Goal: Task Accomplishment & Management: Manage account settings

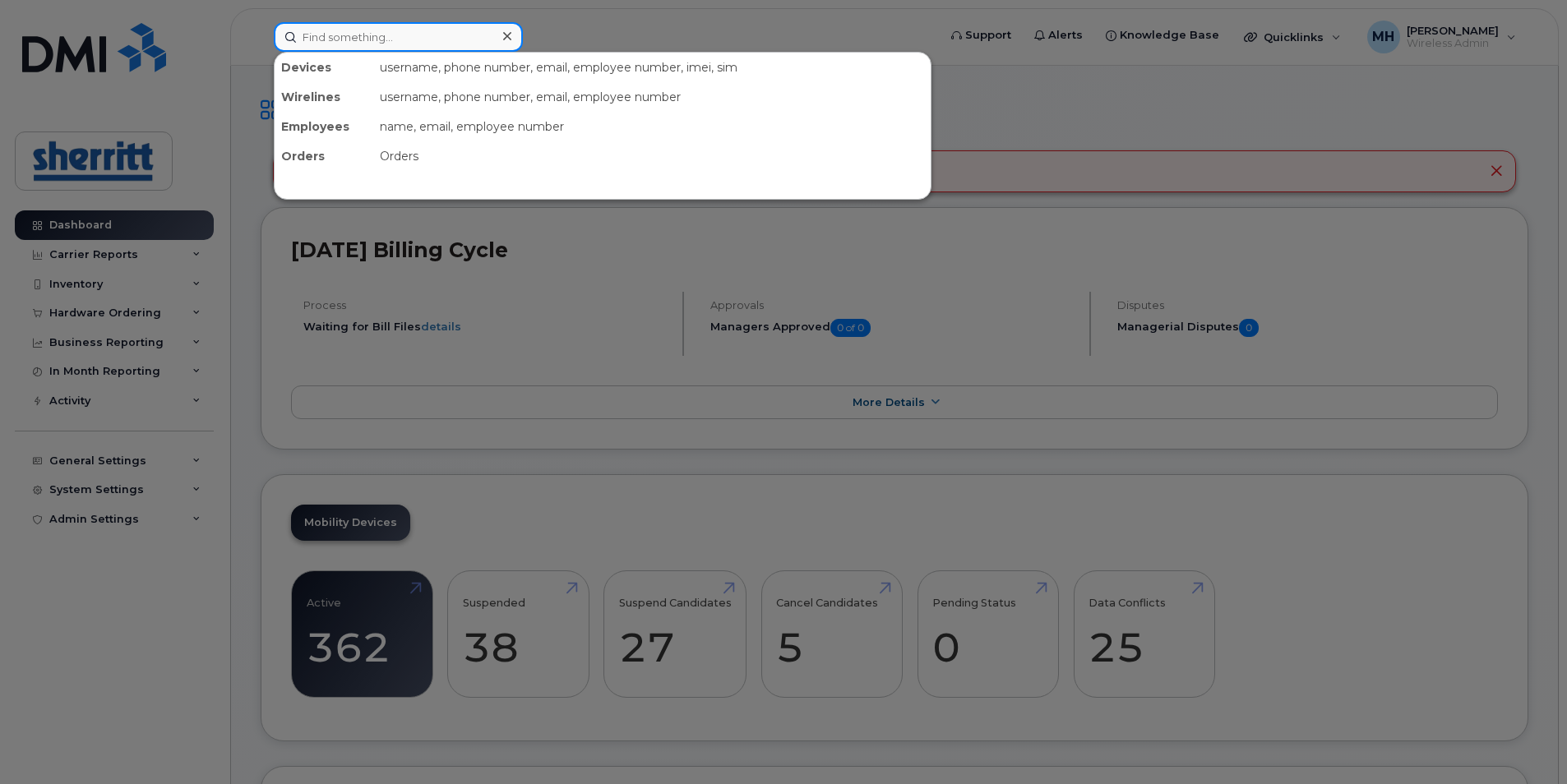
click at [428, 50] on input at bounding box center [398, 37] width 249 height 30
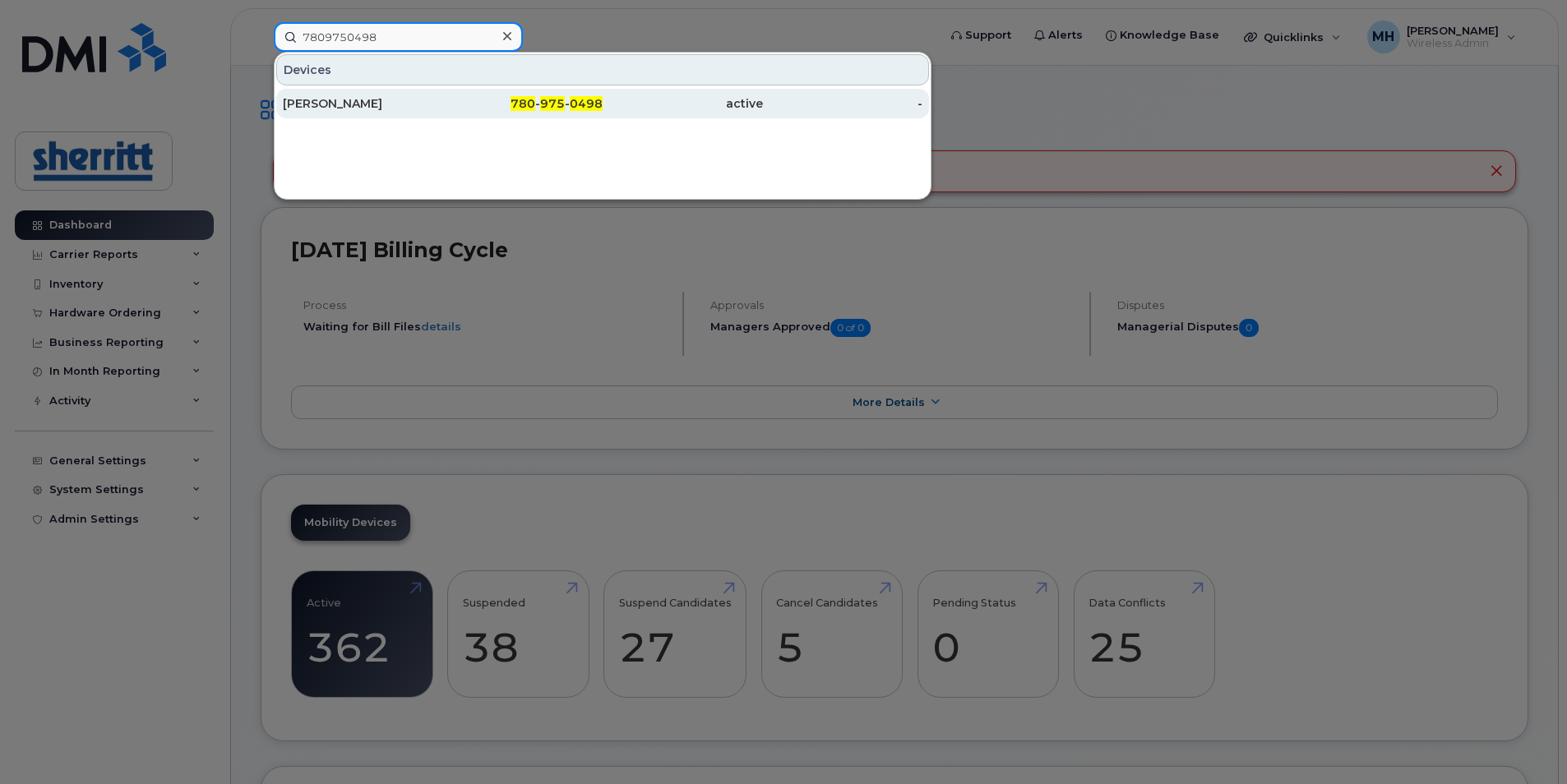
type input "7809750498"
click at [349, 104] on div "Keren Ukoha" at bounding box center [363, 103] width 160 height 16
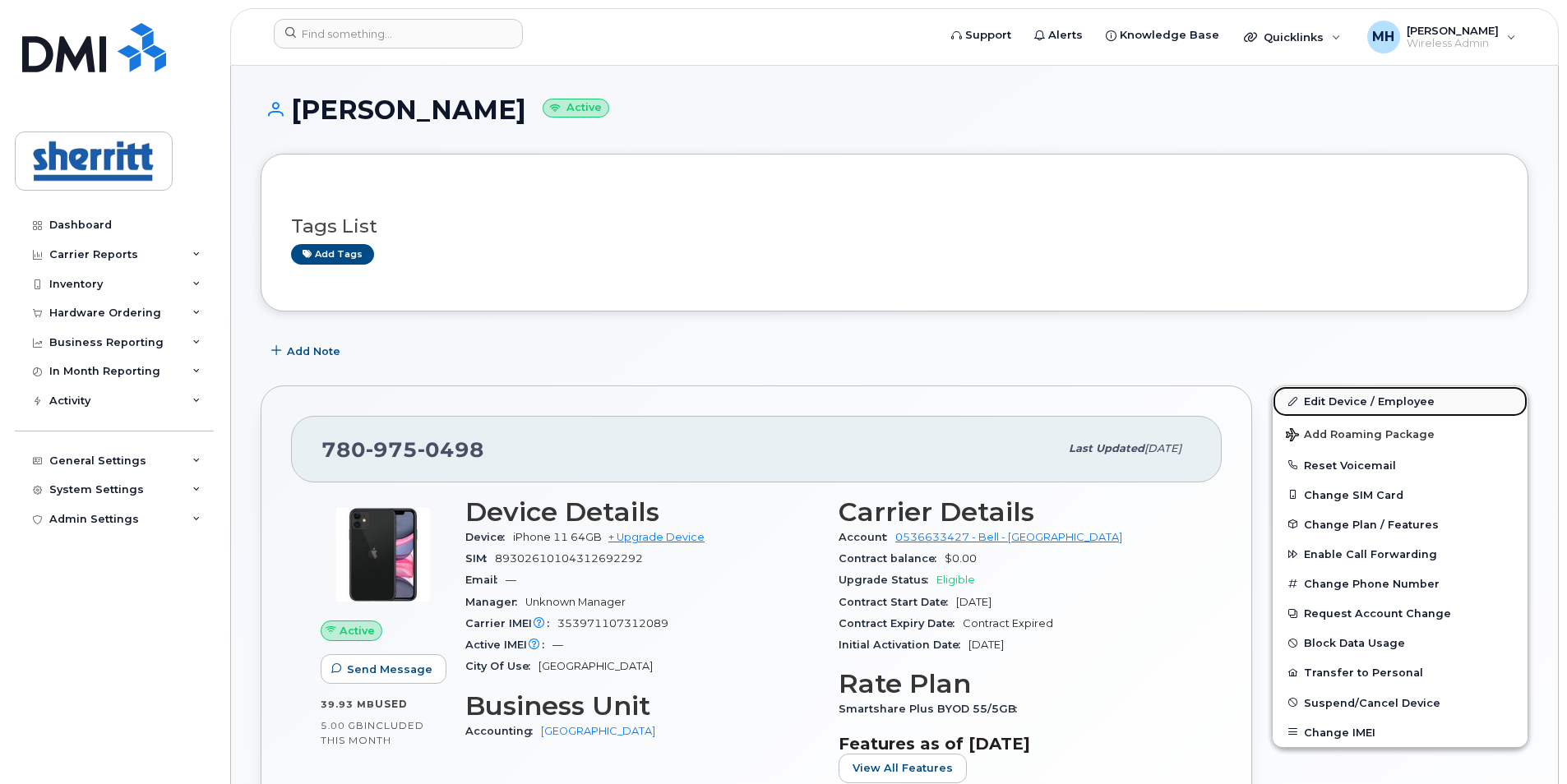
click at [1379, 401] on link "Edit Device / Employee" at bounding box center [1399, 400] width 255 height 30
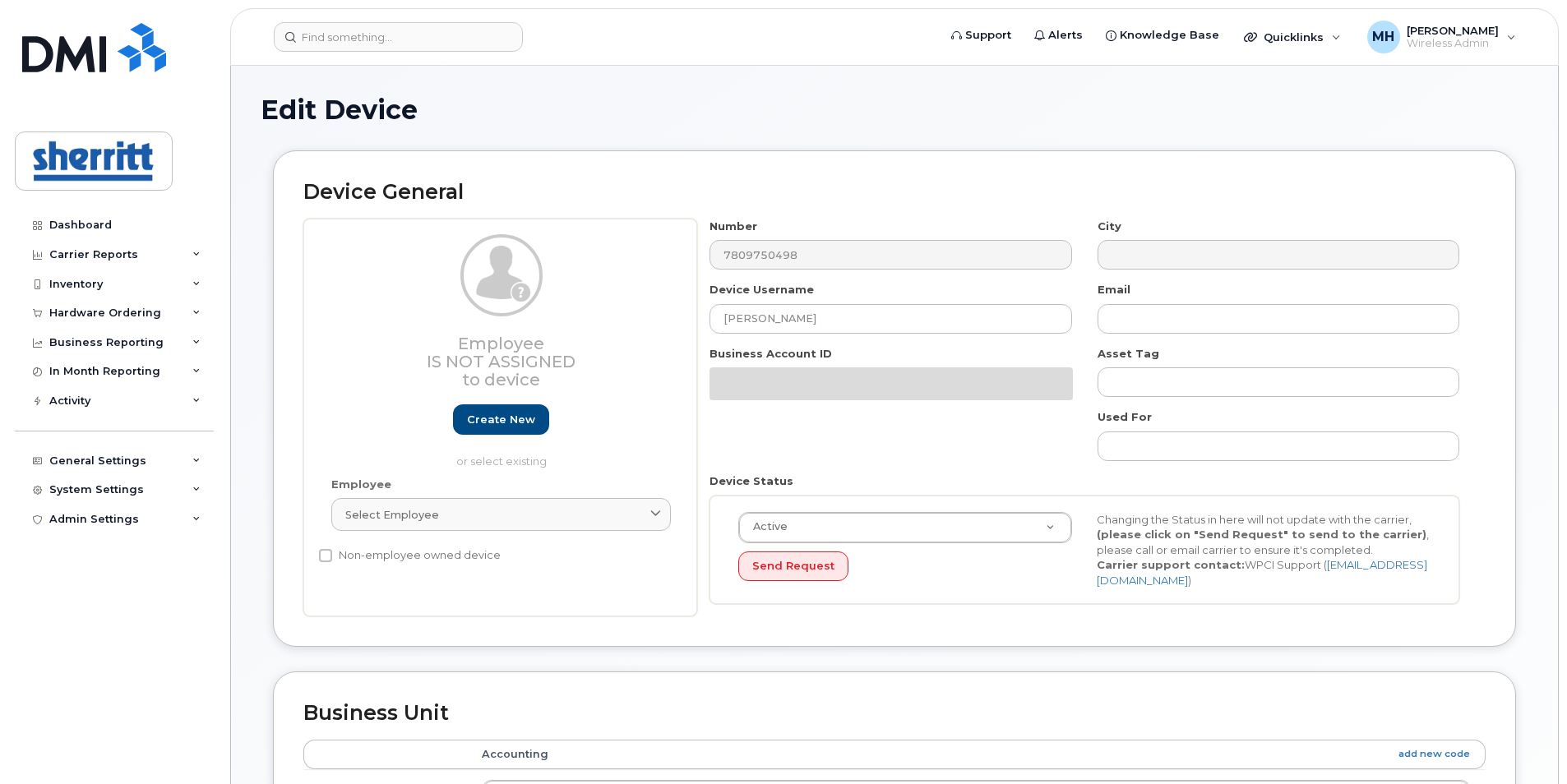
select select "5680457"
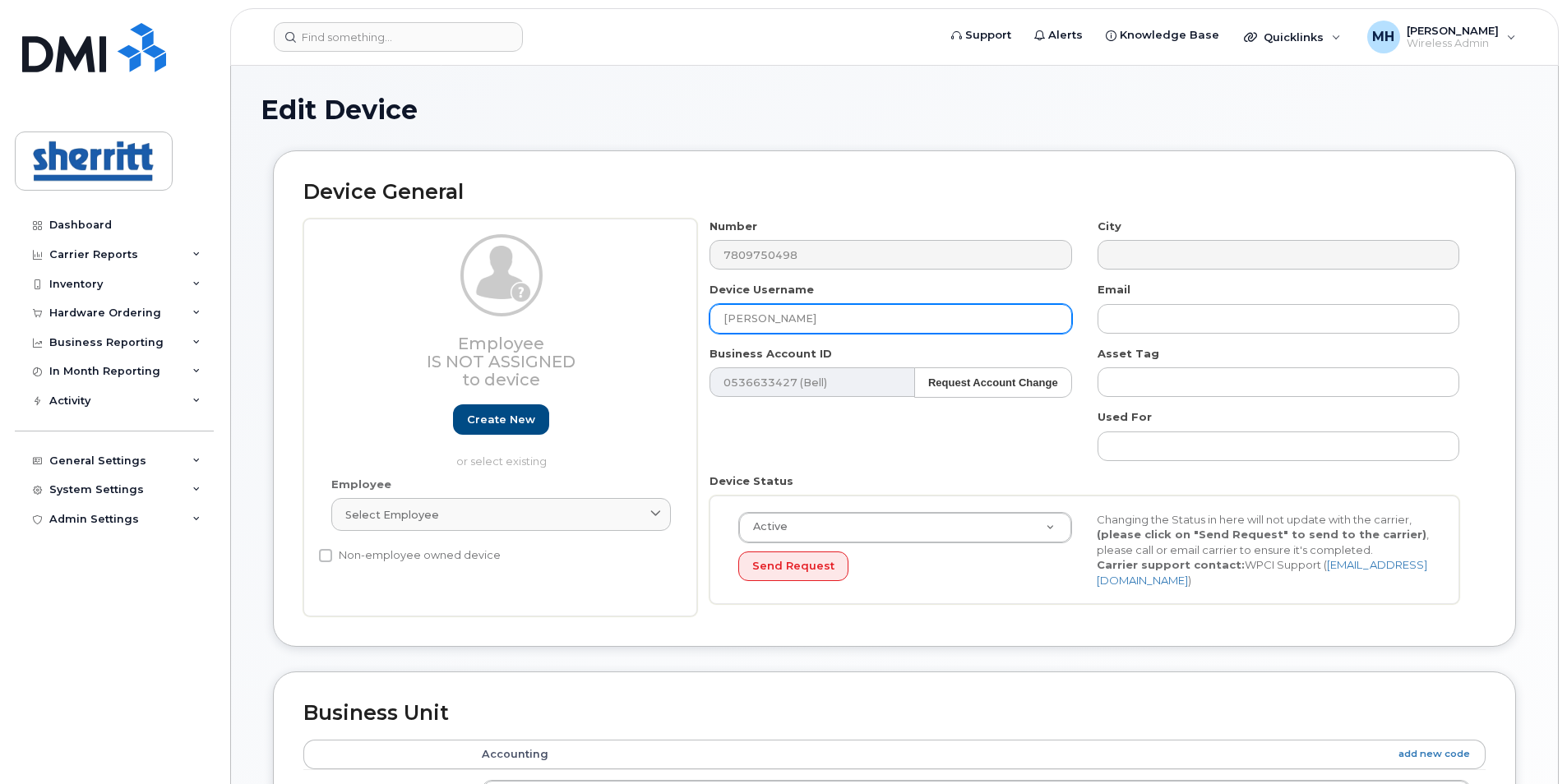
click at [700, 317] on div "Device Username Keren Ukoha" at bounding box center [890, 307] width 387 height 51
click at [829, 319] on input "[PERSON_NAME]" at bounding box center [890, 319] width 362 height 30
click at [817, 315] on input "[PERSON_NAME]" at bounding box center [890, 319] width 362 height 30
drag, startPoint x: 831, startPoint y: 321, endPoint x: 701, endPoint y: 327, distance: 130.1
click at [701, 327] on div "Device Username Keren Ukoha" at bounding box center [890, 307] width 387 height 51
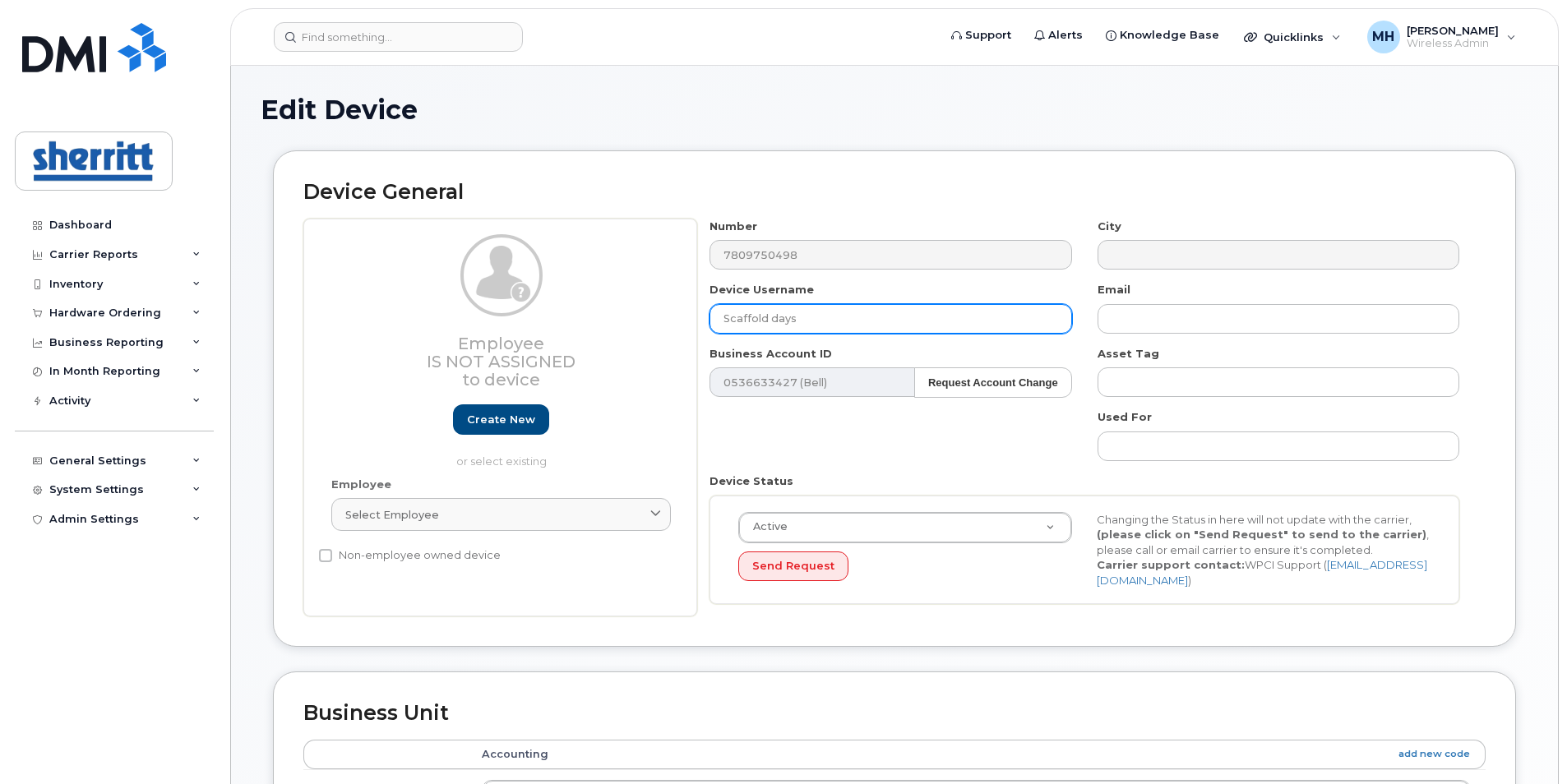
click at [777, 321] on input "Scaffold days" at bounding box center [890, 319] width 362 height 30
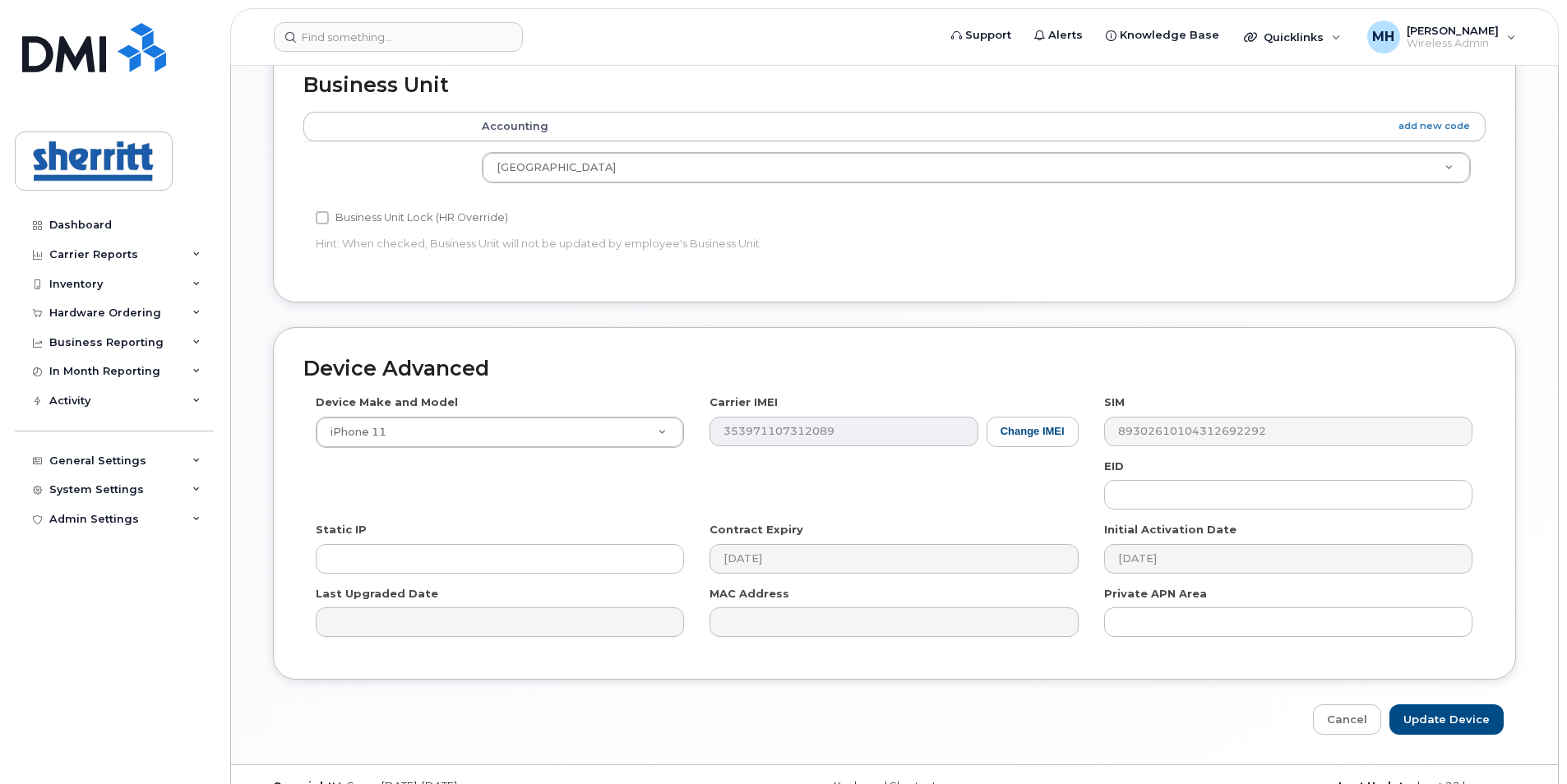
scroll to position [654, 0]
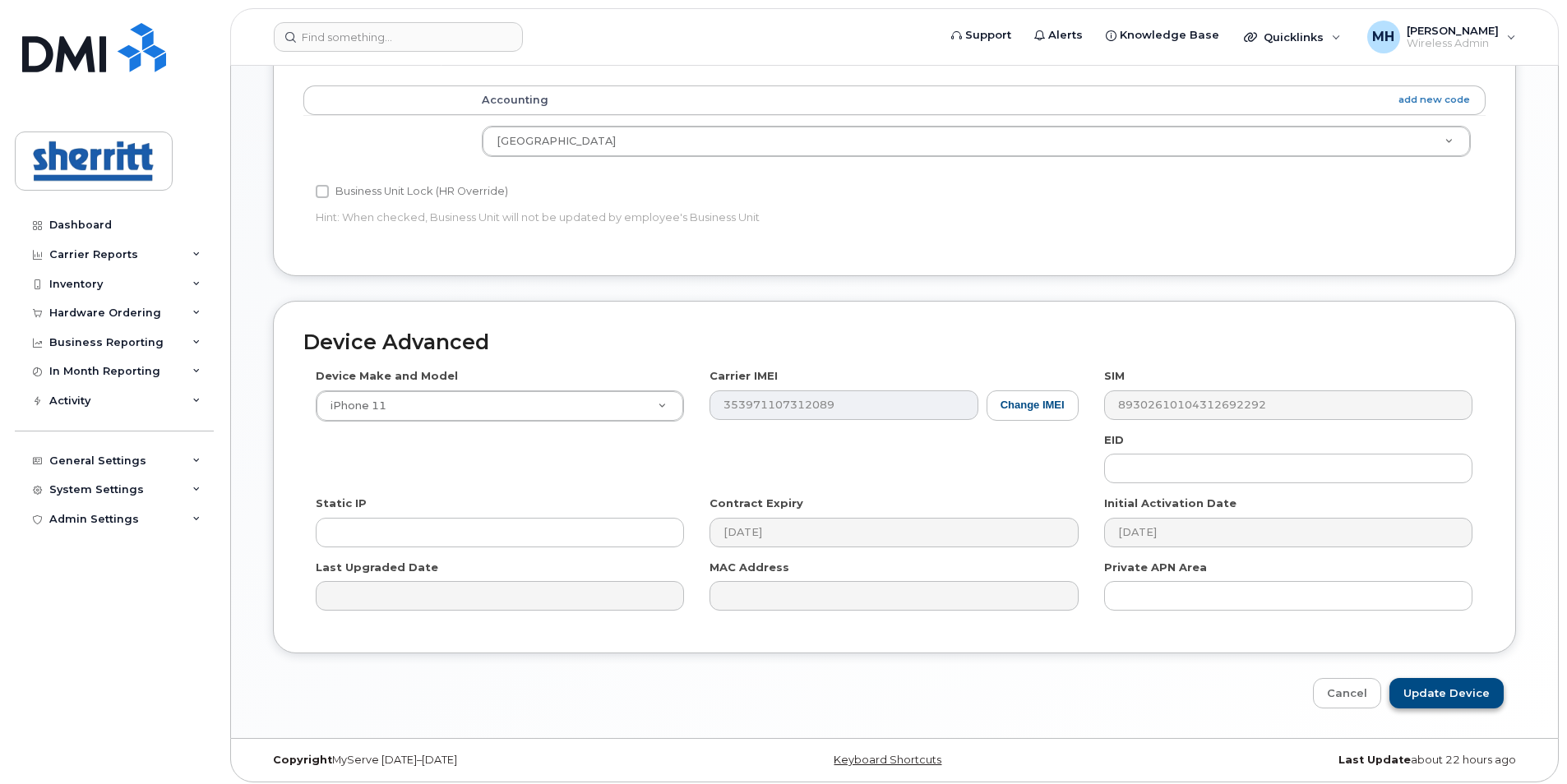
type input "Scaffold Days"
click at [1470, 681] on input "Update Device" at bounding box center [1447, 692] width 114 height 30
type input "Saving..."
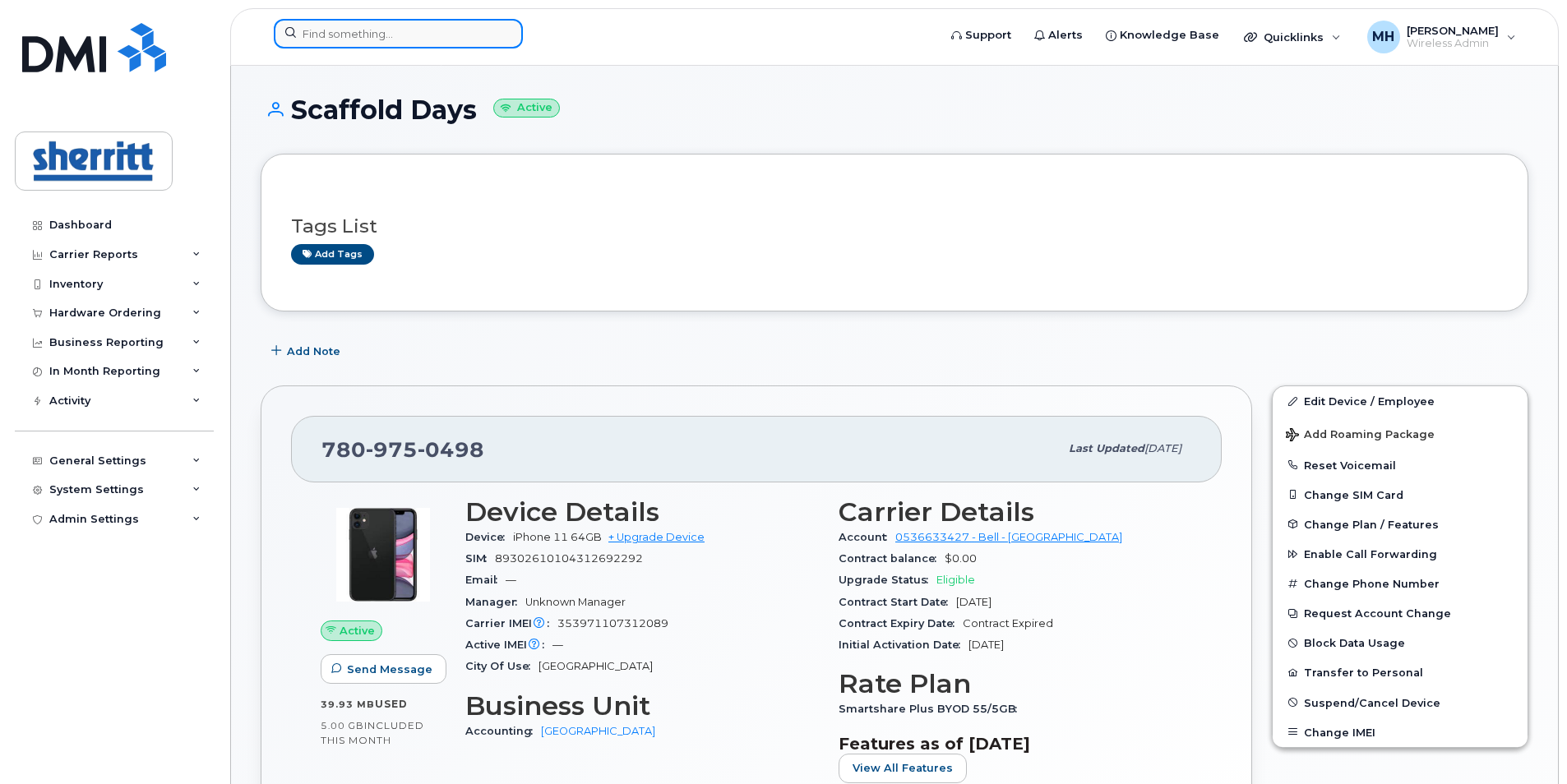
click at [450, 47] on input at bounding box center [398, 33] width 249 height 30
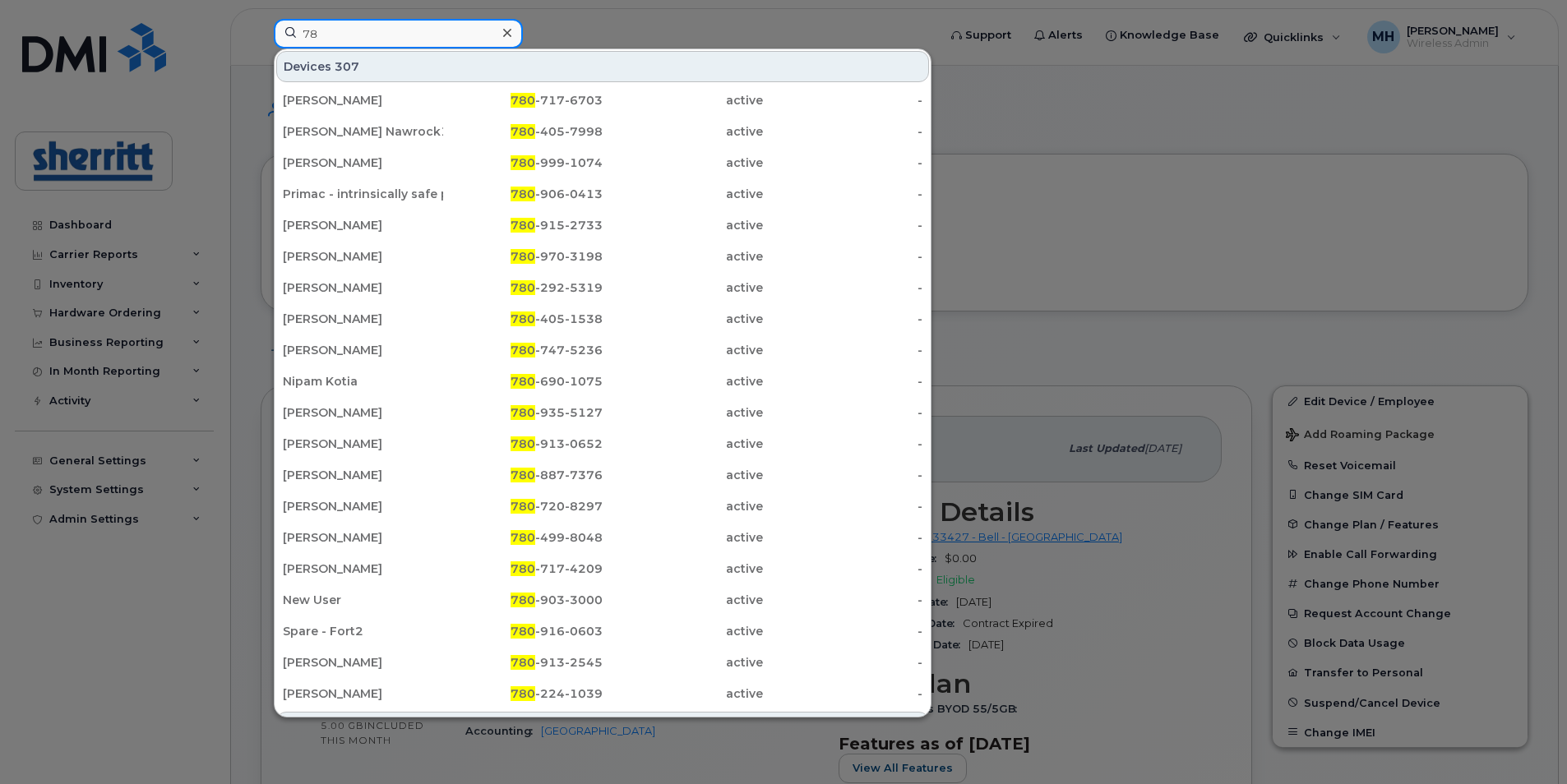
type input "7"
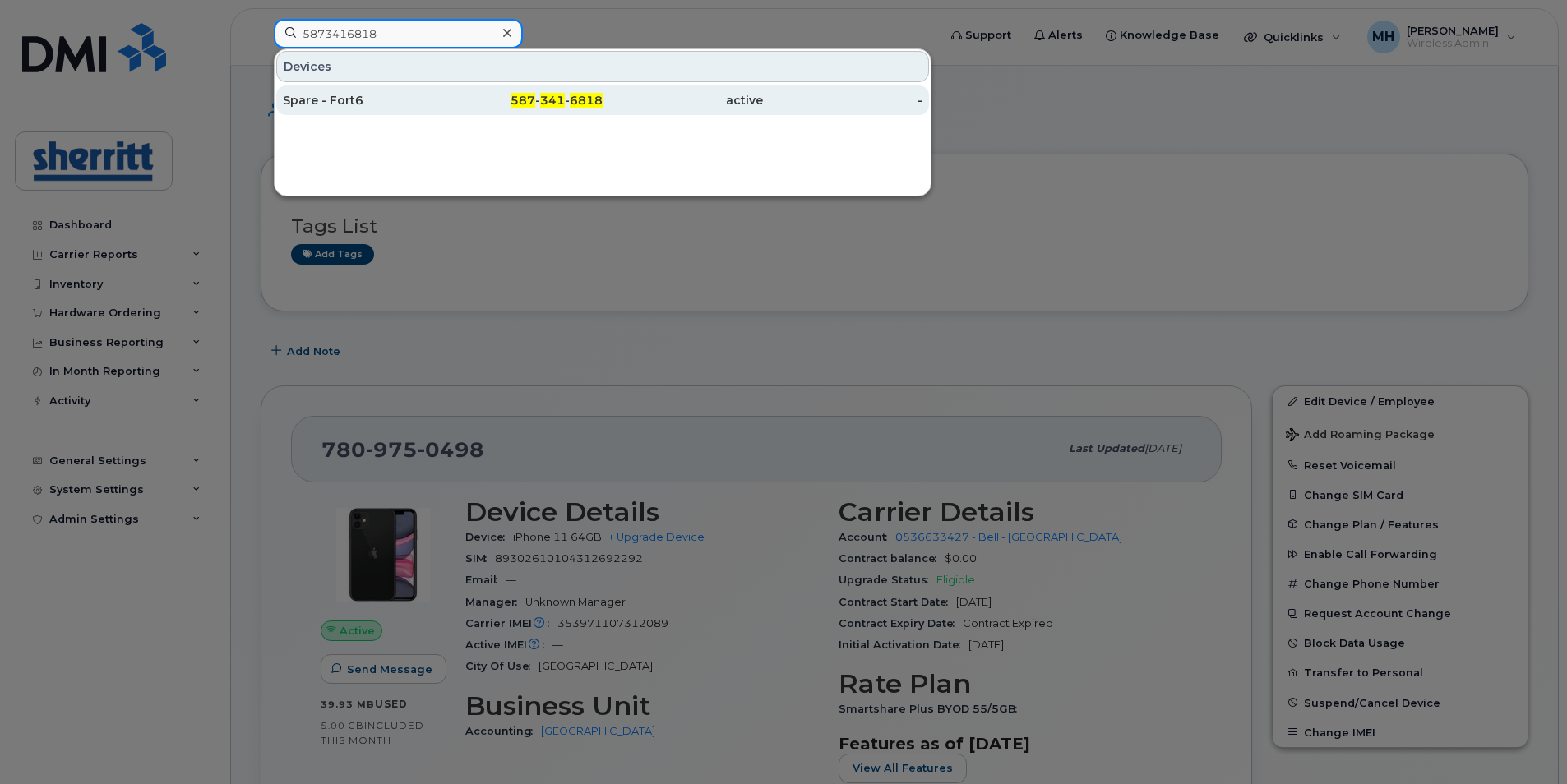
type input "5873416818"
click at [385, 94] on div "Spare - Fort6" at bounding box center [363, 100] width 160 height 16
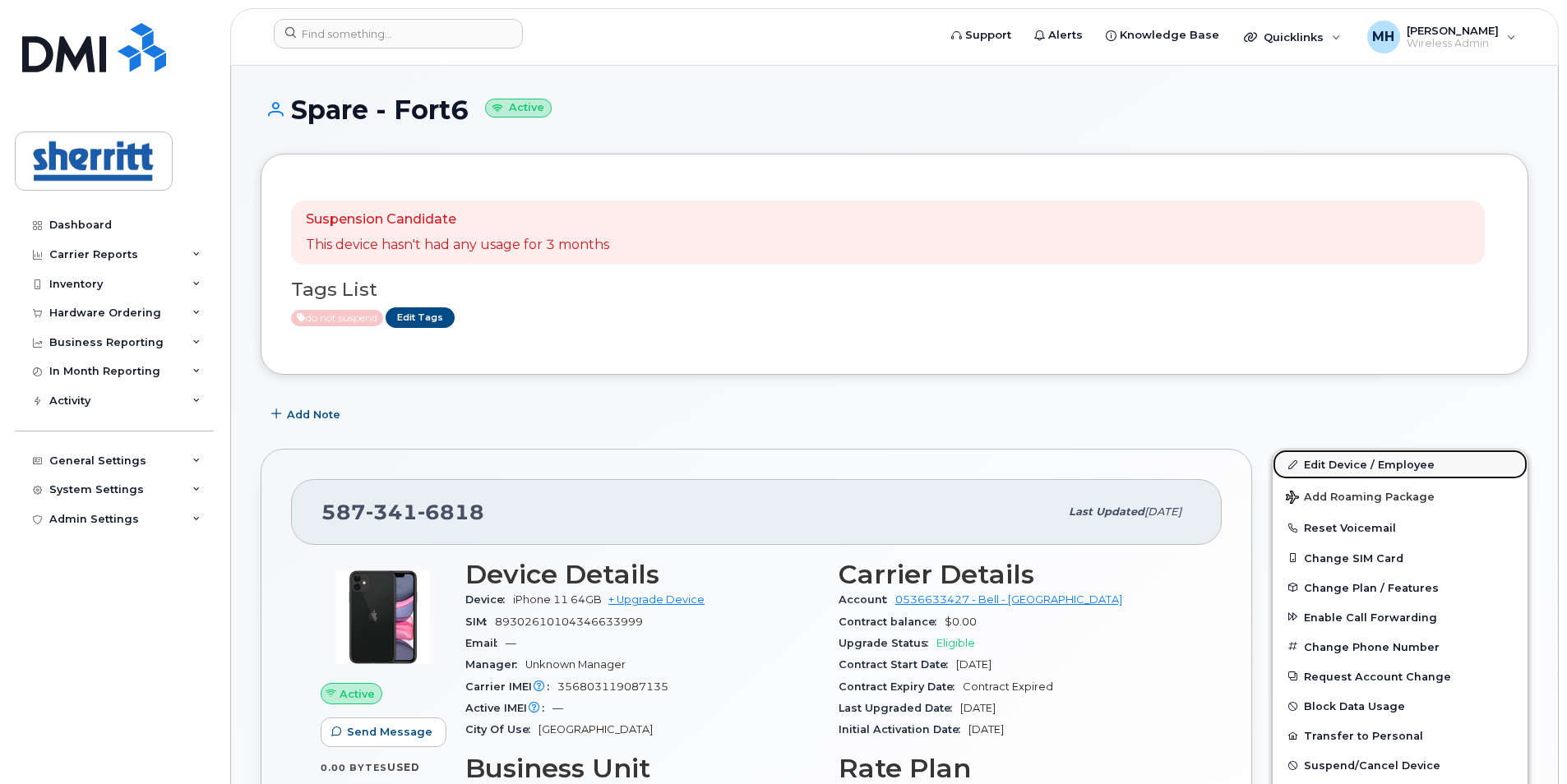
click at [1346, 458] on link "Edit Device / Employee" at bounding box center [1399, 464] width 255 height 30
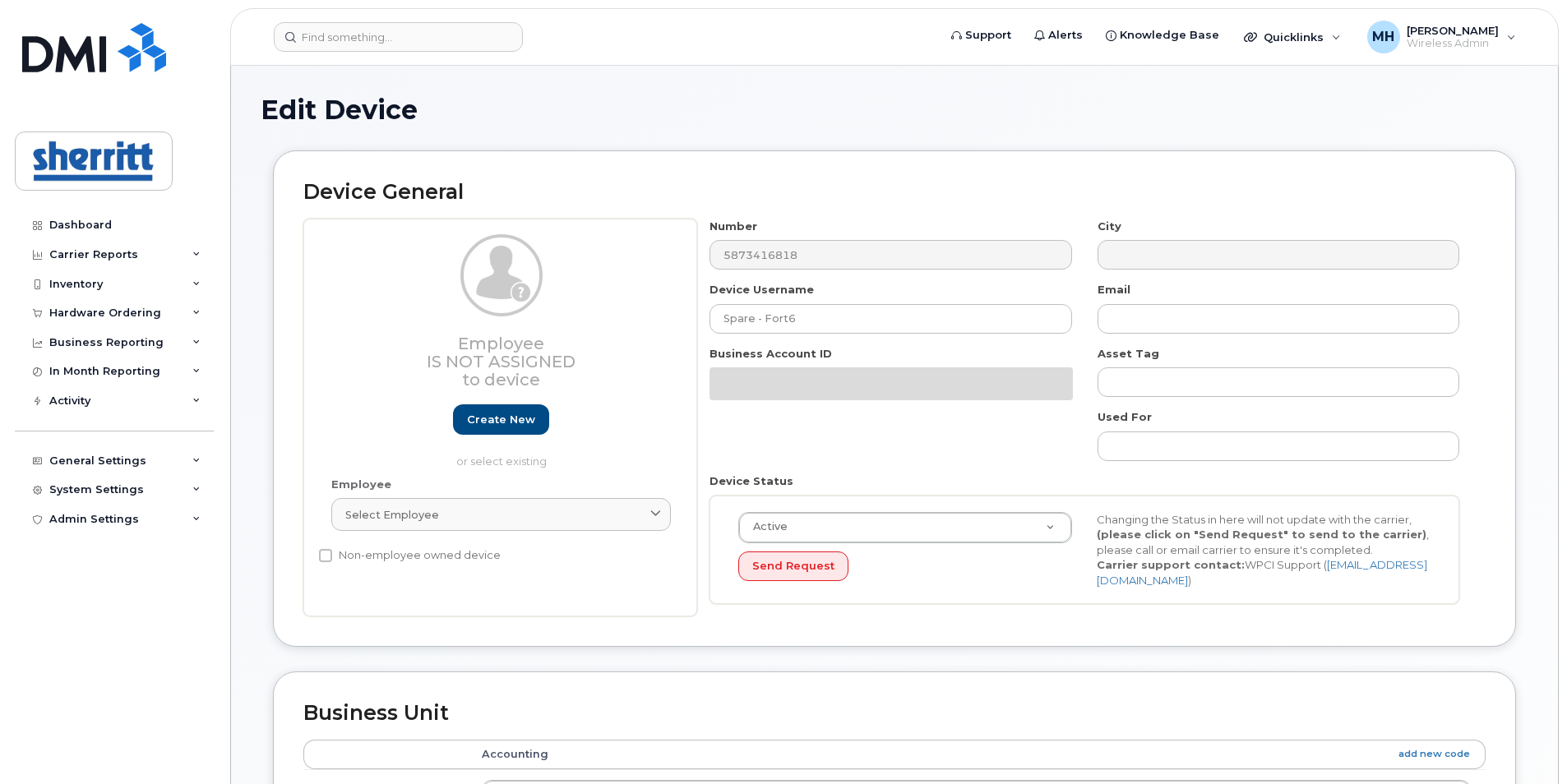
select select "5680457"
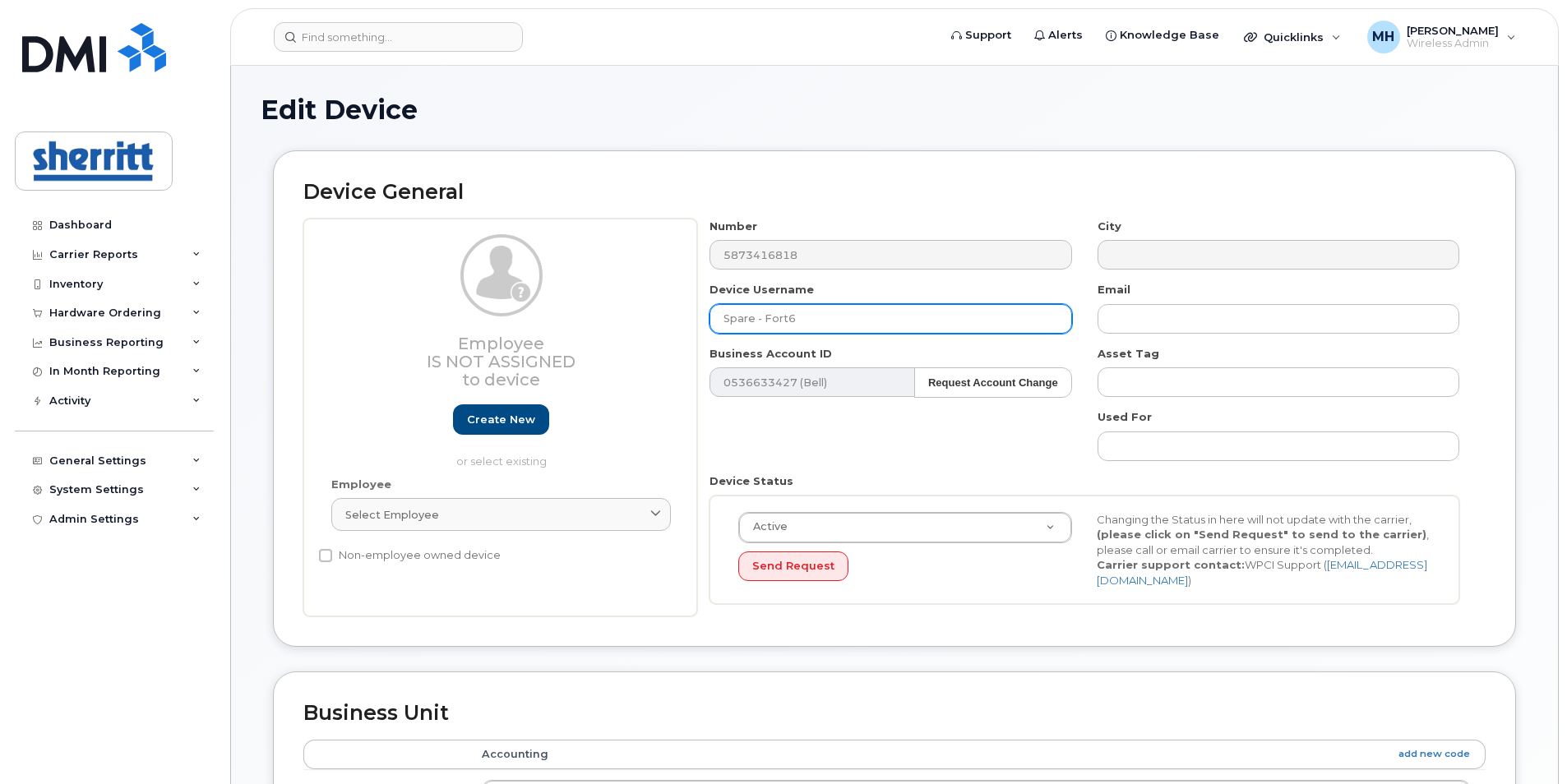
click at [850, 305] on input "Spare - Fort6" at bounding box center [890, 319] width 362 height 30
drag, startPoint x: 846, startPoint y: 314, endPoint x: 692, endPoint y: 313, distance: 154.0
click at [692, 313] on div "Employee Is not assigned to device Create new or select existing Employee Selec…" at bounding box center [894, 418] width 1182 height 398
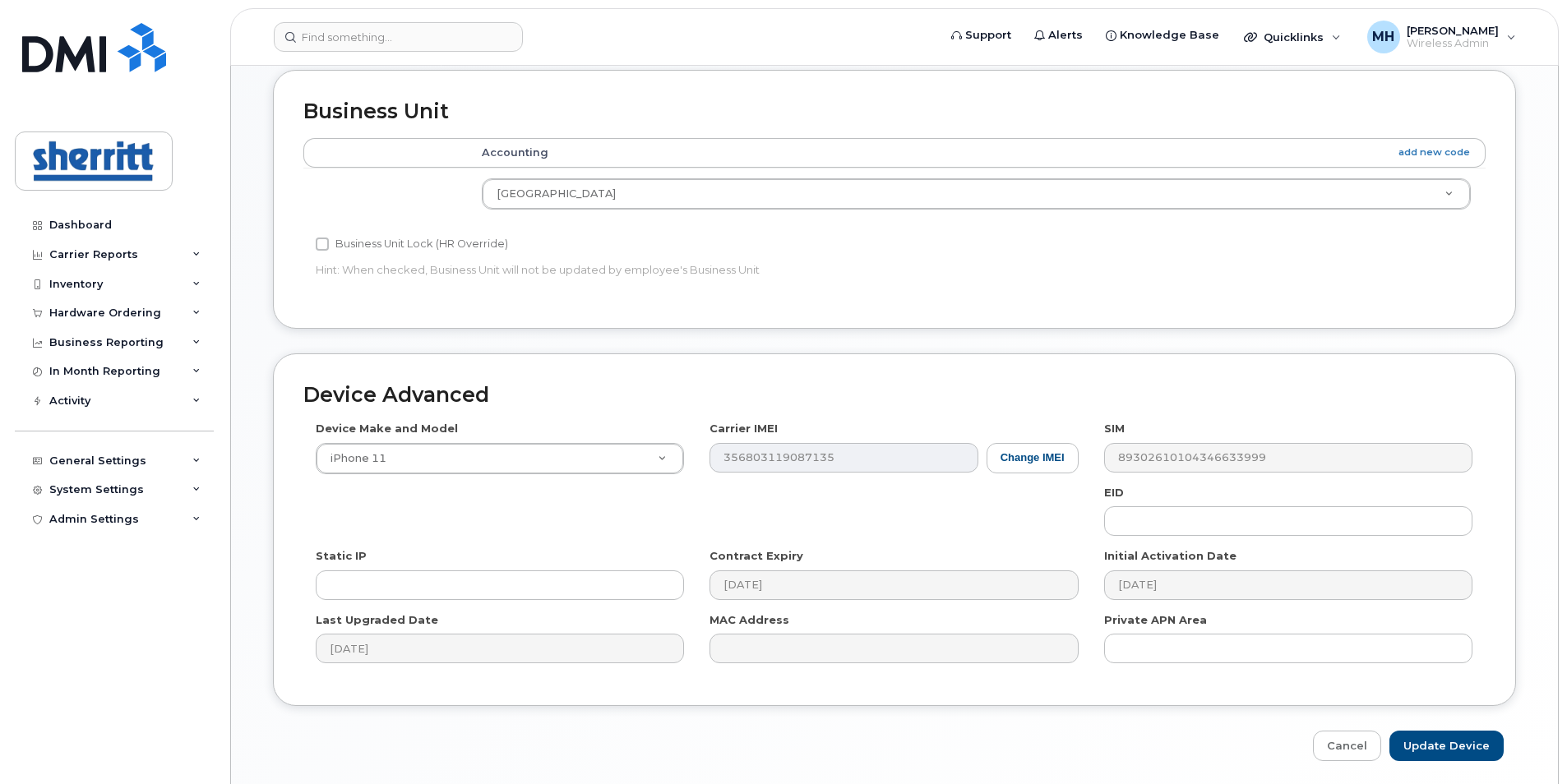
scroll to position [654, 0]
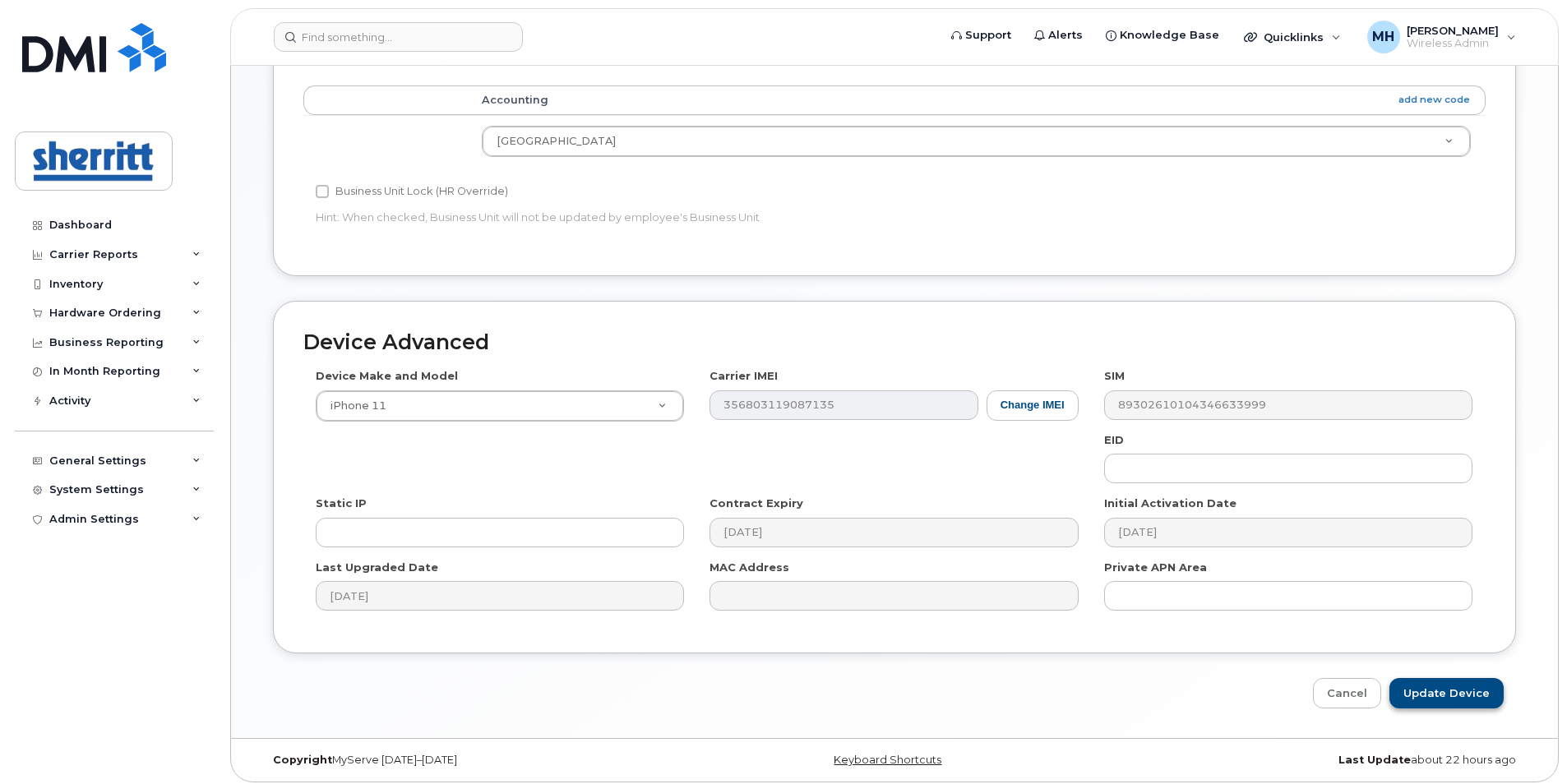
type input "Scaffold Nights"
click at [1460, 684] on input "Update Device" at bounding box center [1447, 692] width 114 height 30
type input "Saving..."
